Goal: Information Seeking & Learning: Learn about a topic

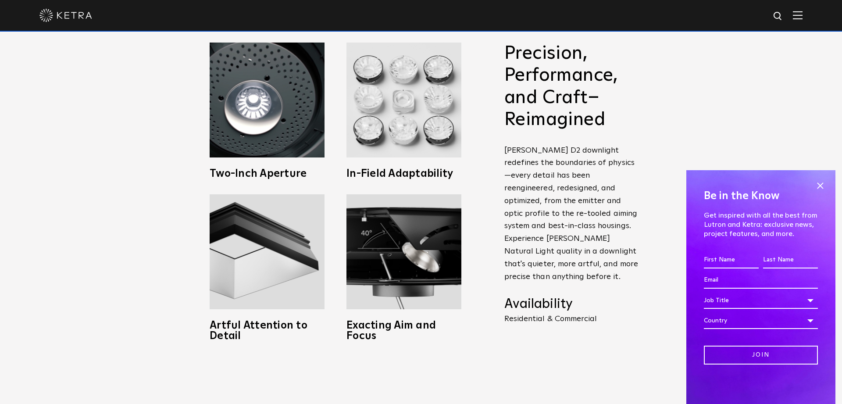
scroll to position [417, 0]
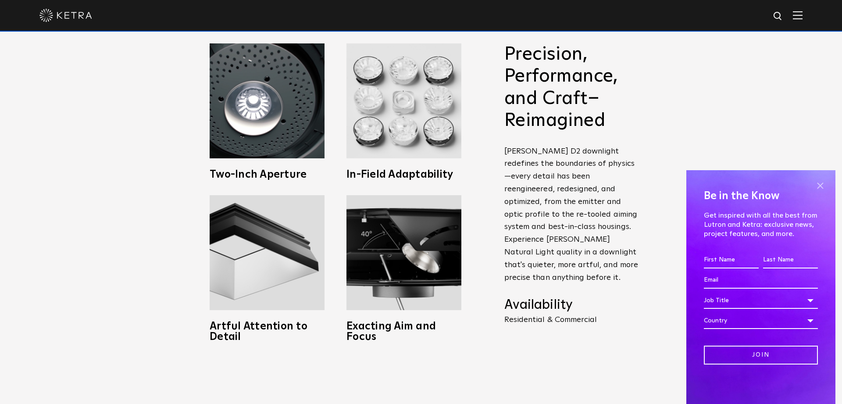
click at [823, 182] on span at bounding box center [819, 185] width 13 height 13
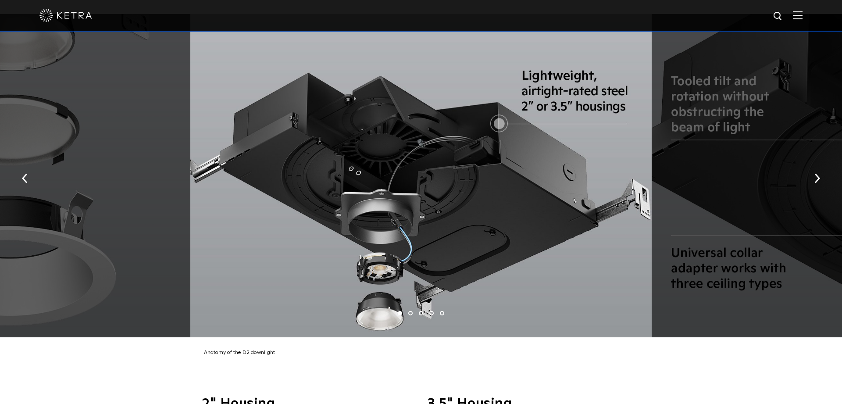
scroll to position [1674, 0]
click at [815, 173] on img "button" at bounding box center [817, 178] width 6 height 10
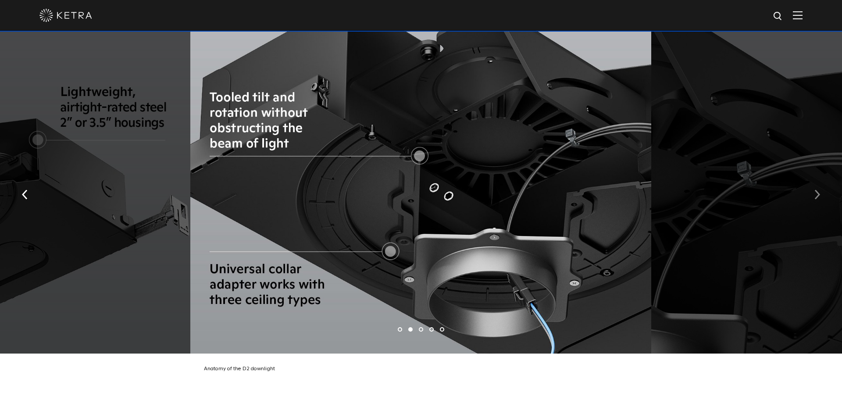
scroll to position [1655, 0]
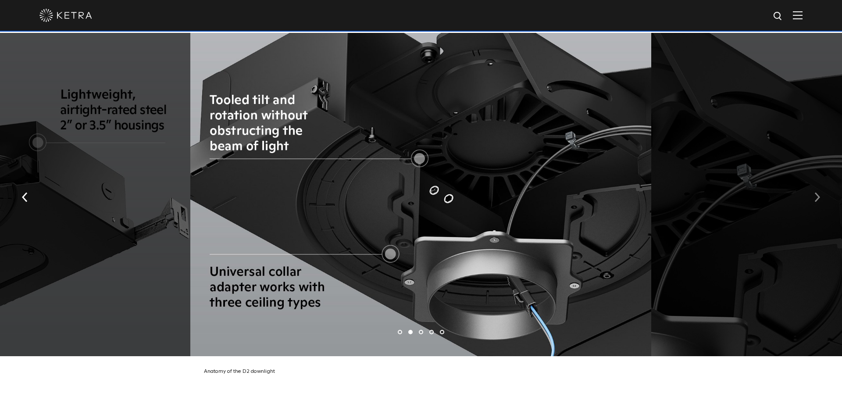
click at [819, 193] on img "button" at bounding box center [817, 198] width 6 height 10
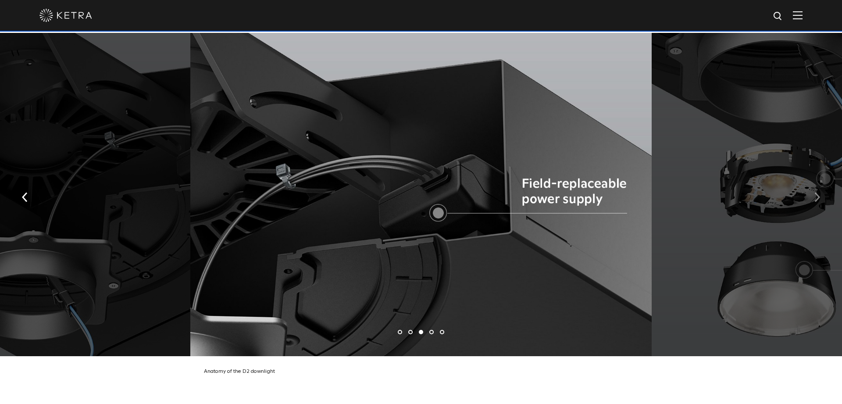
click at [819, 193] on img "button" at bounding box center [817, 198] width 6 height 10
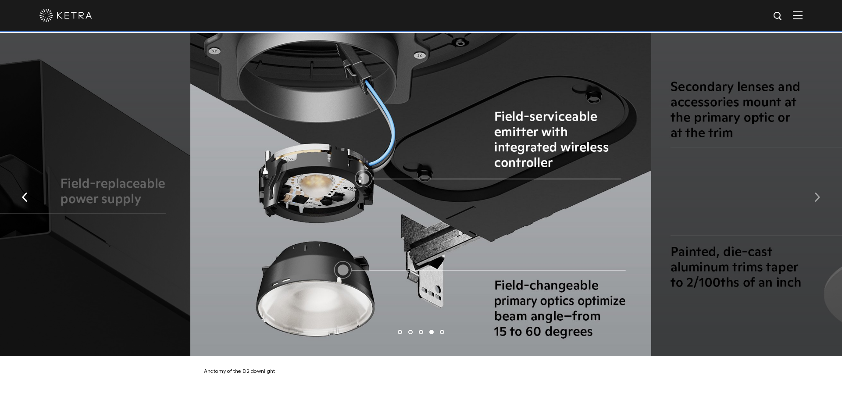
click at [819, 193] on img "button" at bounding box center [817, 198] width 6 height 10
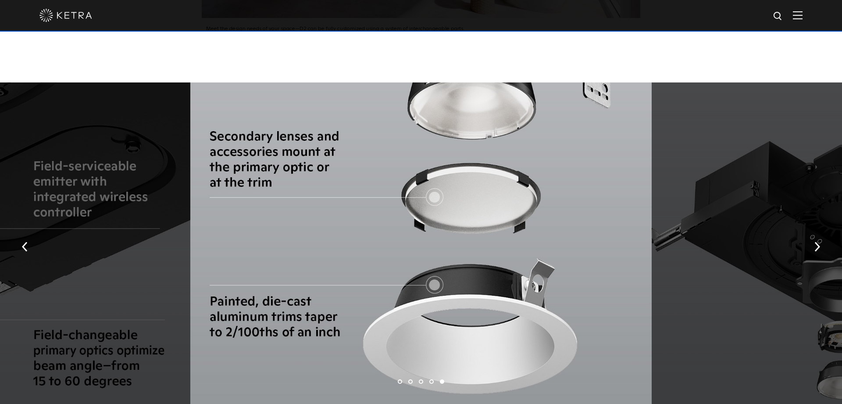
scroll to position [1605, 0]
click at [812, 233] on button "button" at bounding box center [817, 247] width 19 height 30
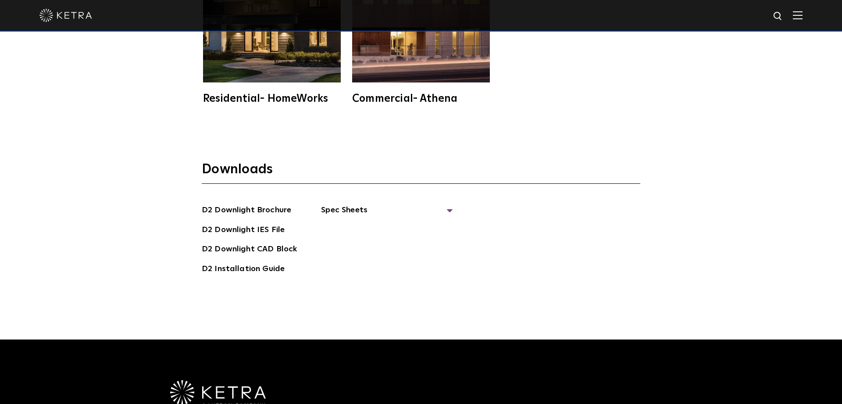
scroll to position [2503, 0]
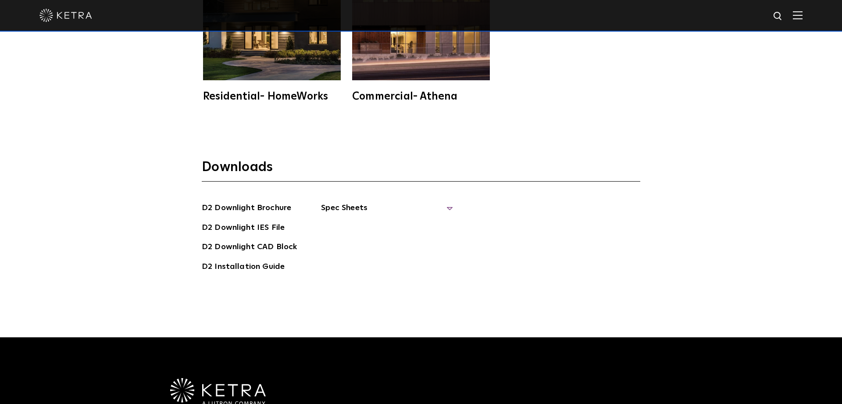
click at [321, 202] on span "Spec Sheets" at bounding box center [387, 211] width 132 height 19
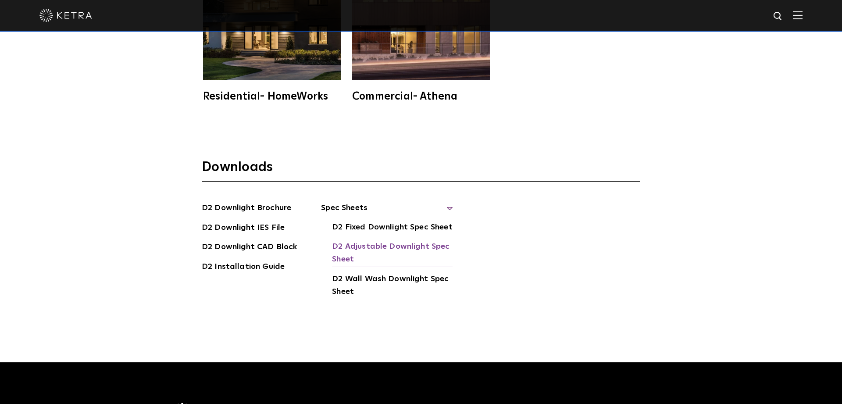
click at [356, 240] on link "D2 Adjustable Downlight Spec Sheet" at bounding box center [392, 253] width 121 height 27
click at [263, 202] on link "D2 Downlight Brochure" at bounding box center [246, 209] width 89 height 14
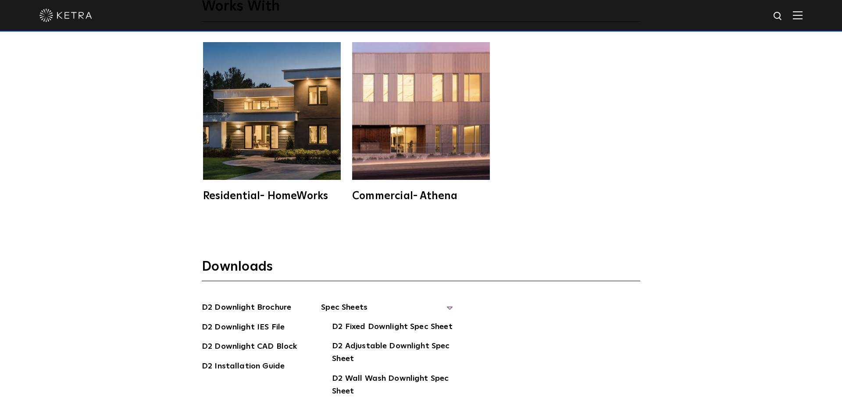
scroll to position [2401, 0]
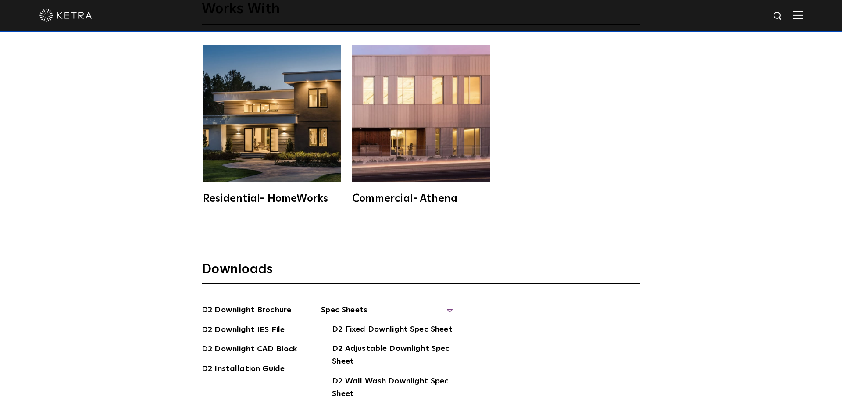
click at [303, 139] on img at bounding box center [272, 114] width 138 height 138
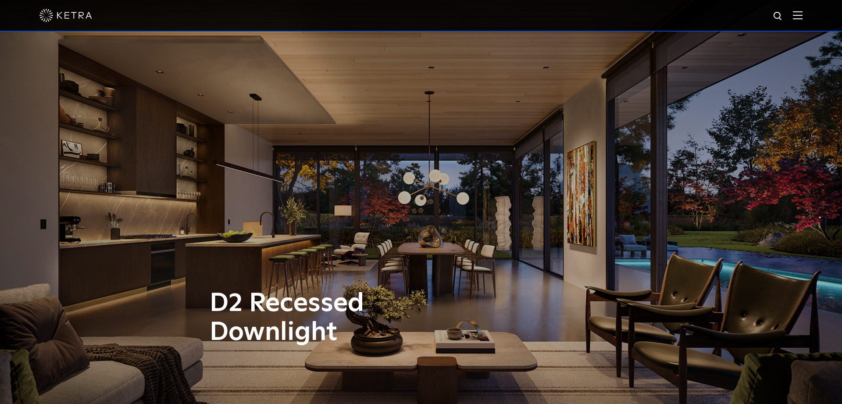
scroll to position [0, 0]
click at [791, 22] on div at bounding box center [420, 15] width 763 height 31
click at [798, 14] on img at bounding box center [798, 15] width 10 height 8
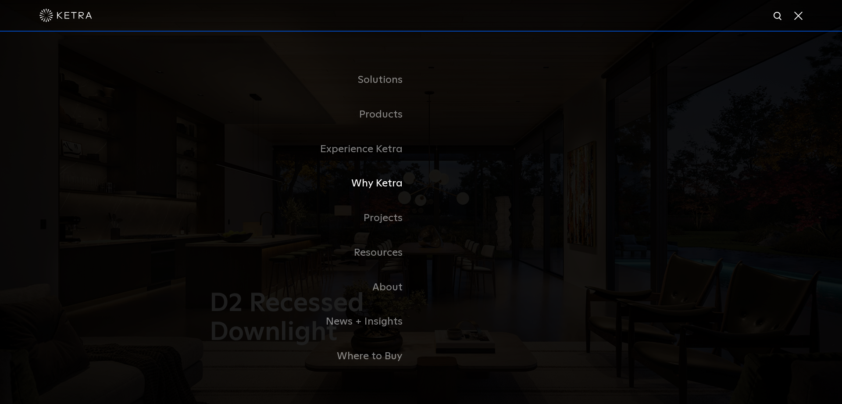
click at [385, 182] on link "Why Ketra" at bounding box center [311, 183] width 219 height 35
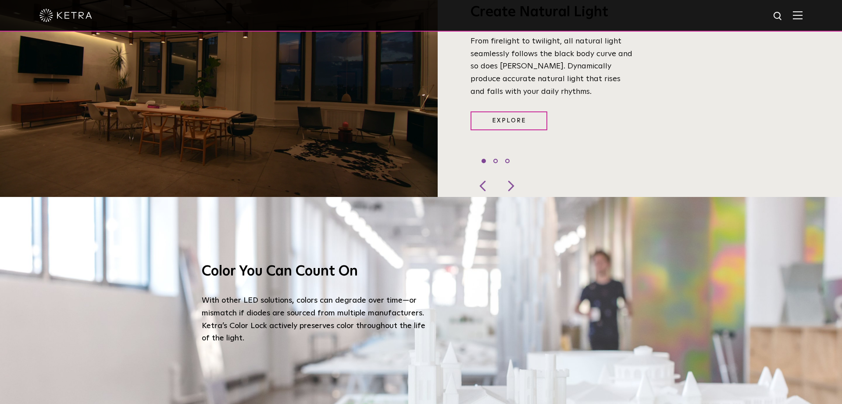
scroll to position [781, 0]
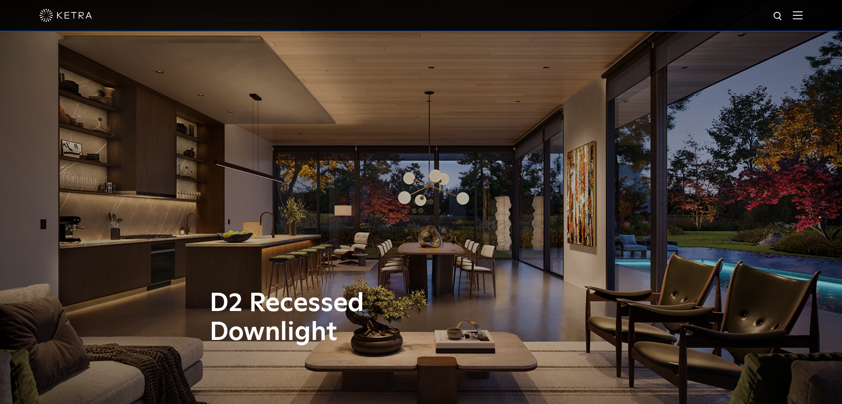
click at [798, 11] on div at bounding box center [420, 15] width 763 height 31
click at [795, 13] on img at bounding box center [798, 15] width 10 height 8
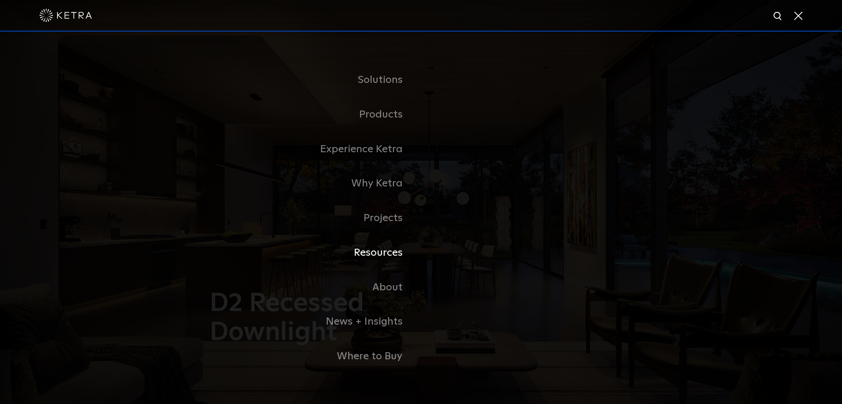
click at [384, 252] on link "Resources" at bounding box center [311, 252] width 219 height 35
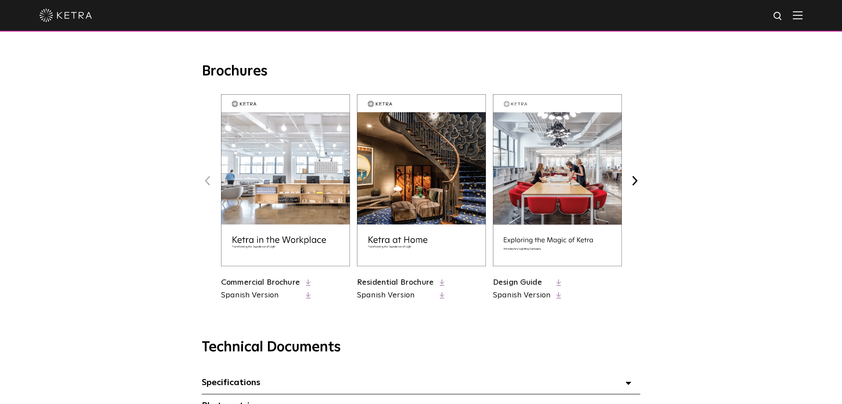
scroll to position [324, 0]
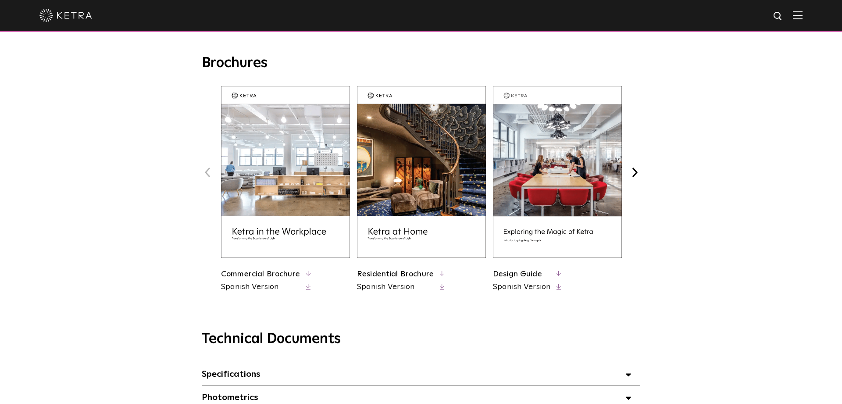
click at [381, 272] on link "Residential Brochure" at bounding box center [395, 274] width 77 height 8
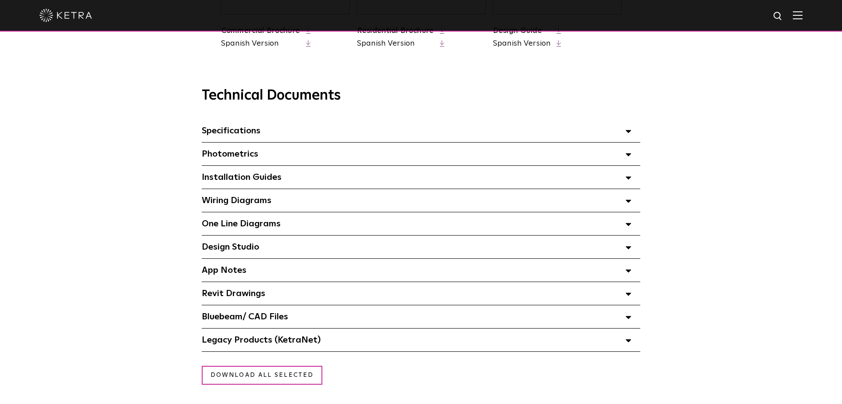
scroll to position [574, 0]
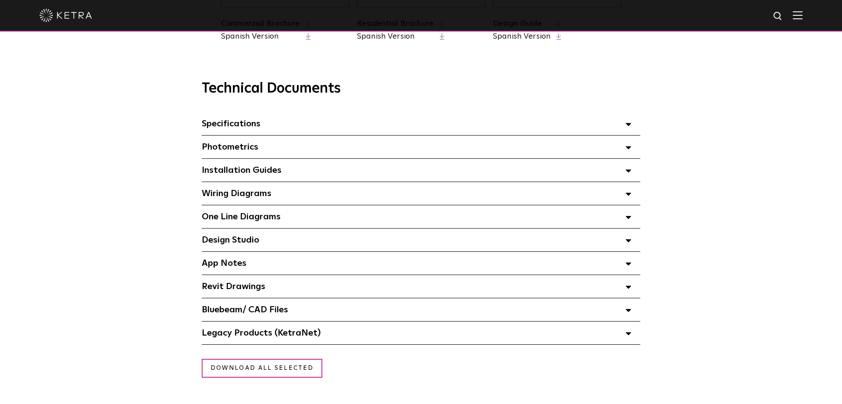
click at [246, 192] on span "Wiring Diagrams Select checkboxes to use the bulk download option below" at bounding box center [237, 193] width 70 height 9
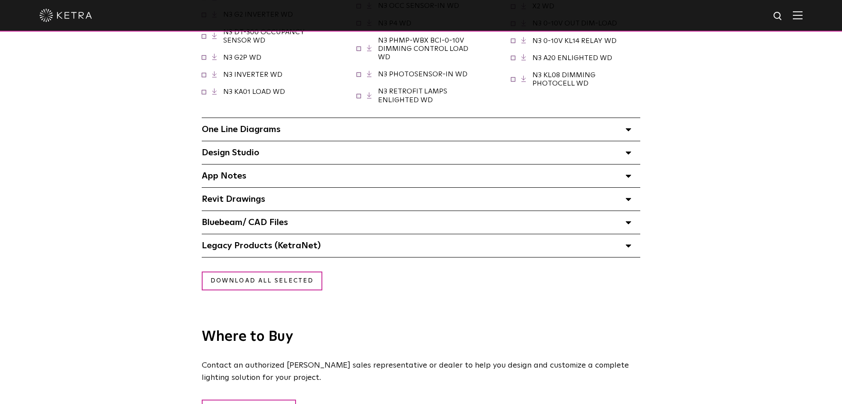
scroll to position [868, 0]
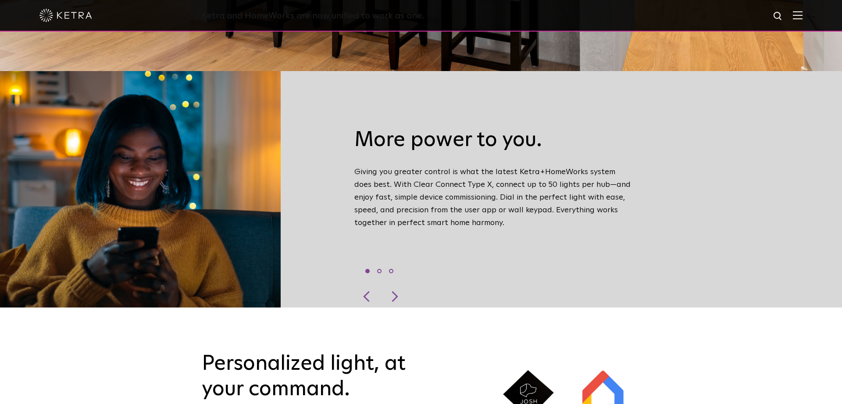
scroll to position [315, 0]
